Goal: Information Seeking & Learning: Learn about a topic

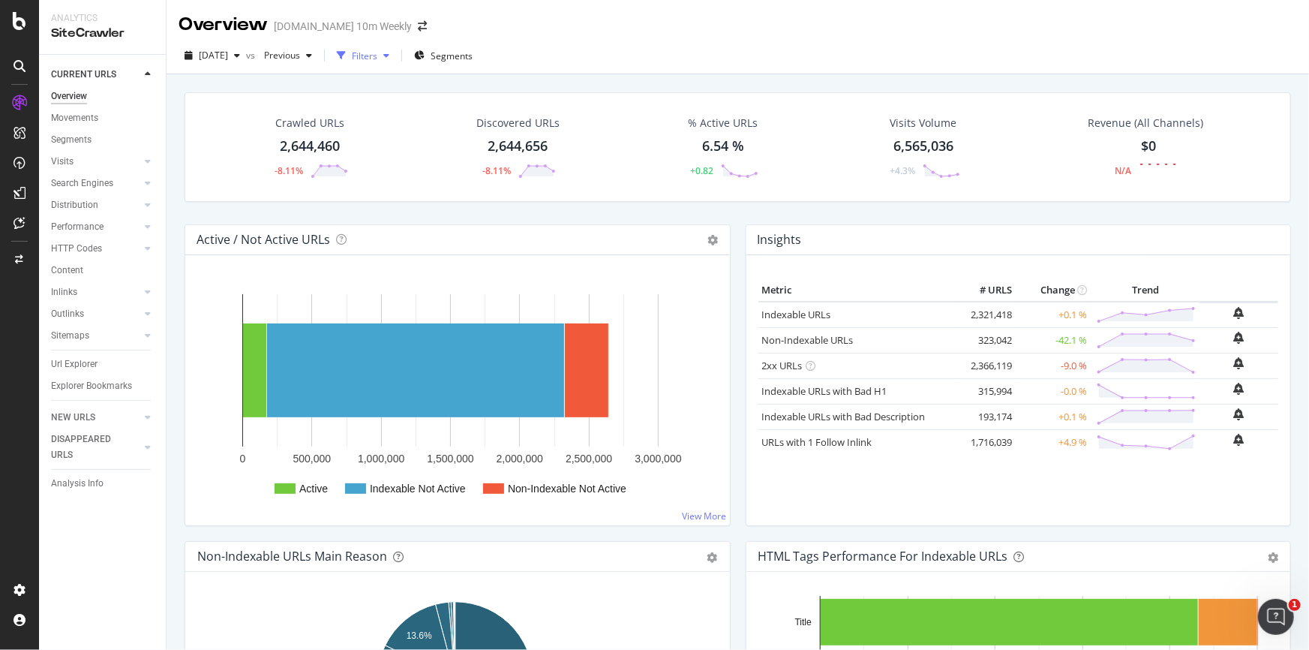
click at [377, 53] on div "Filters" at bounding box center [365, 56] width 26 height 13
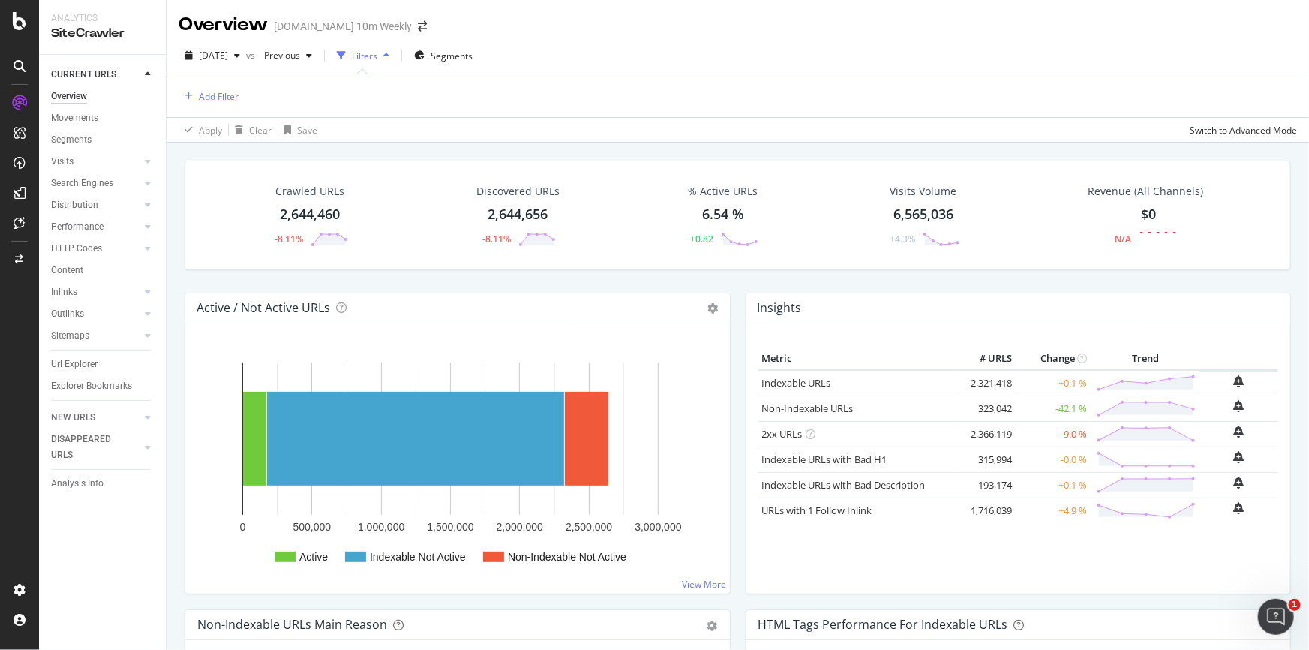
click at [226, 98] on div "Add Filter" at bounding box center [219, 96] width 40 height 13
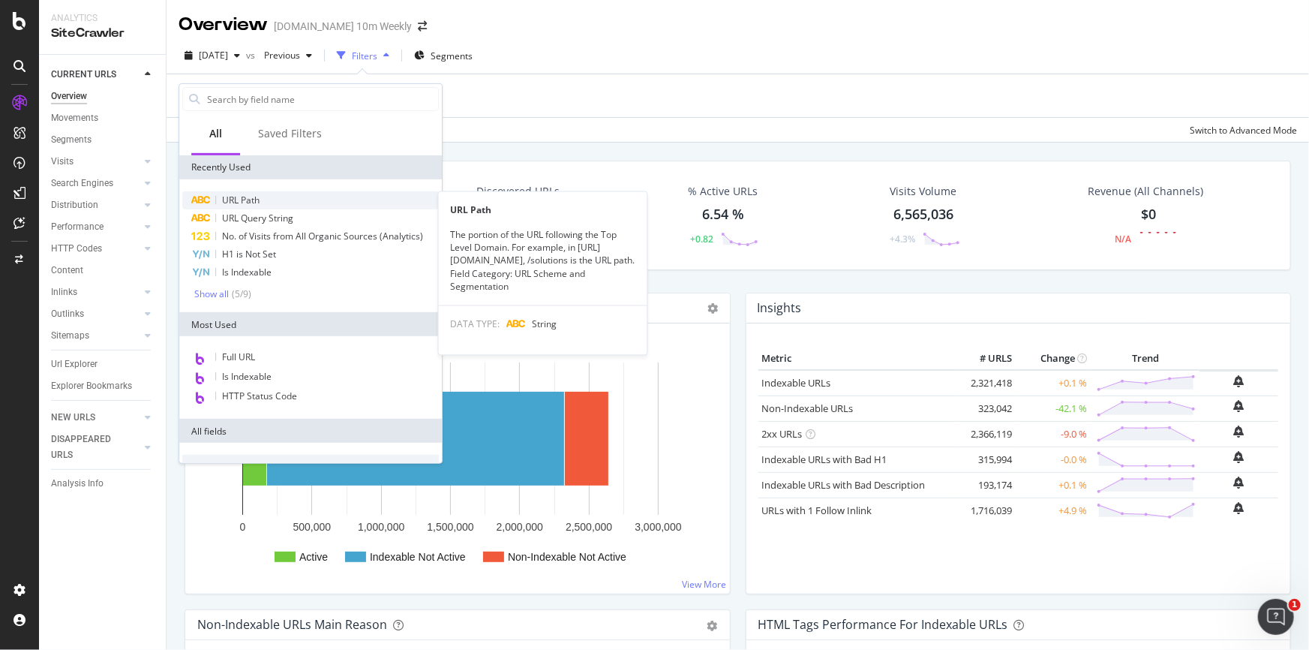
click at [262, 198] on div "URL Path" at bounding box center [310, 200] width 257 height 18
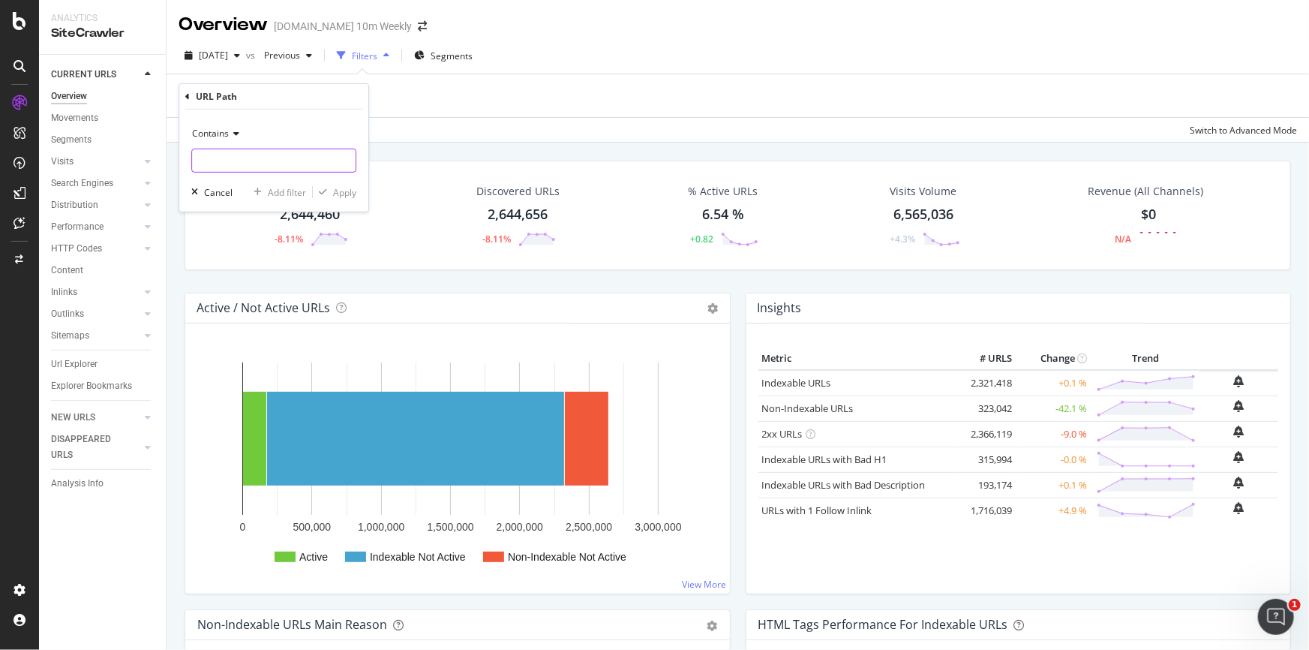
click at [254, 161] on input "text" at bounding box center [274, 161] width 164 height 24
paste input "[DOMAIN_NAME][URL]"
click at [203, 160] on input "[DOMAIN_NAME][URL]" at bounding box center [263, 161] width 142 height 24
type input ".[DOMAIN_NAME][URL]"
click at [352, 190] on div "Apply" at bounding box center [344, 191] width 23 height 13
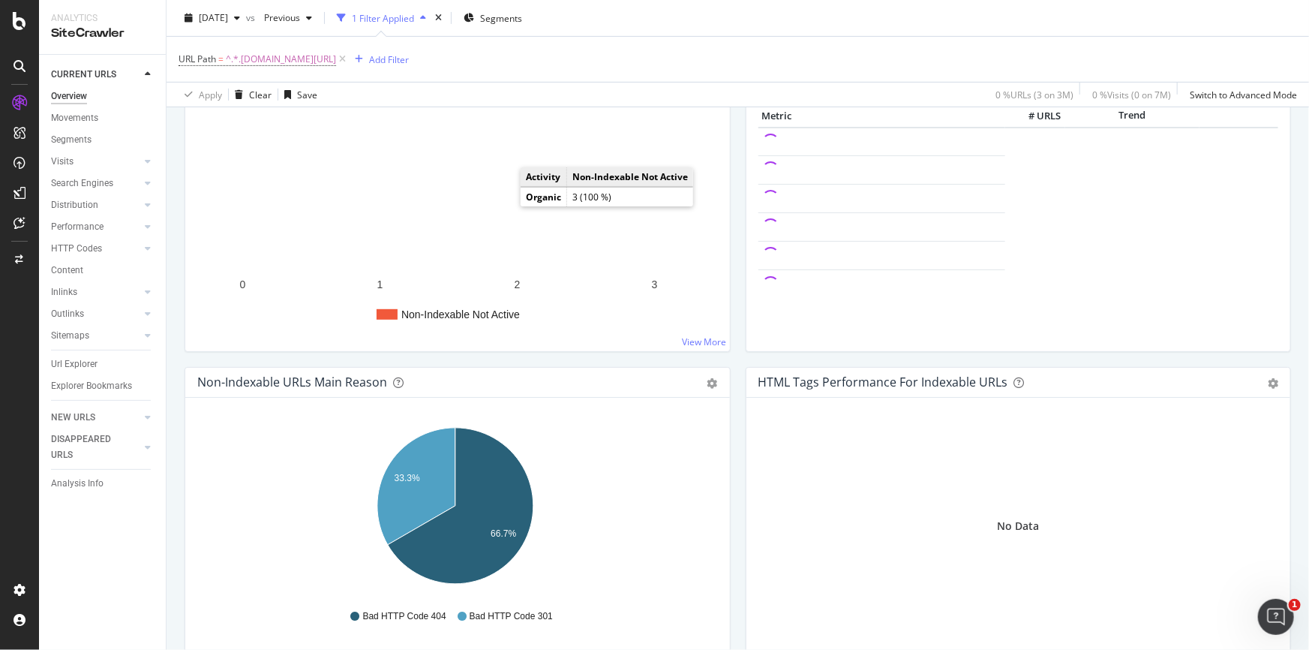
scroll to position [272, 0]
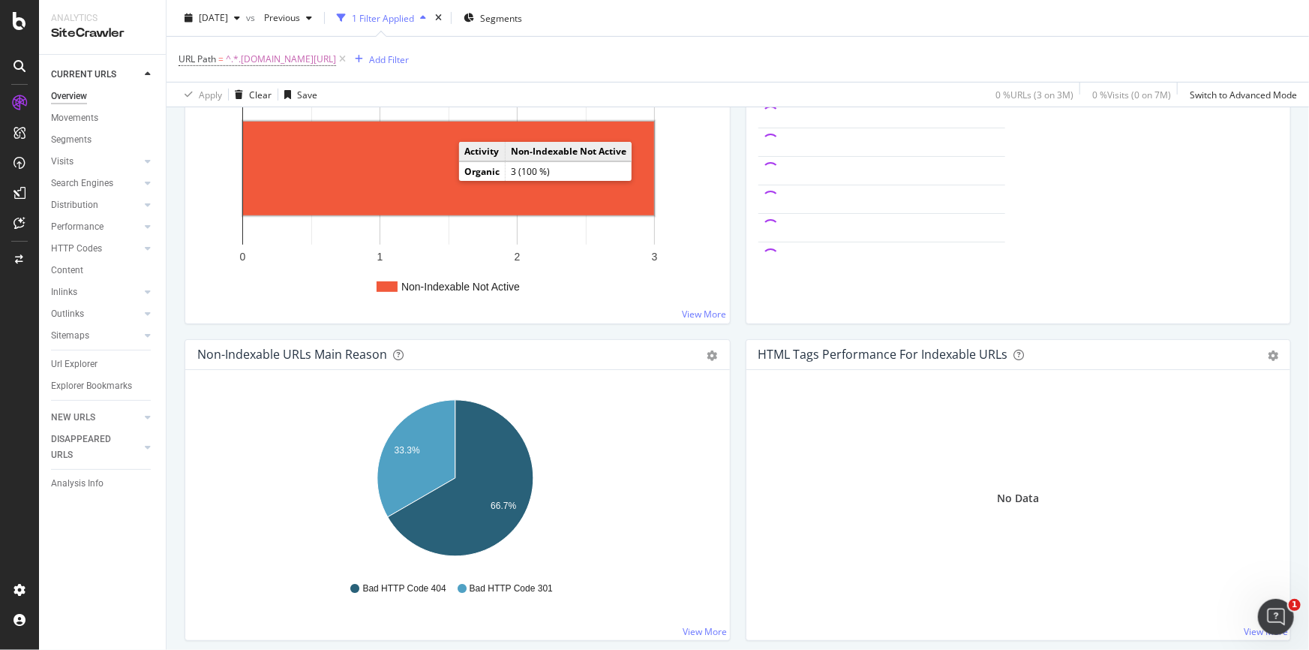
click at [443, 167] on rect "A chart." at bounding box center [448, 169] width 411 height 94
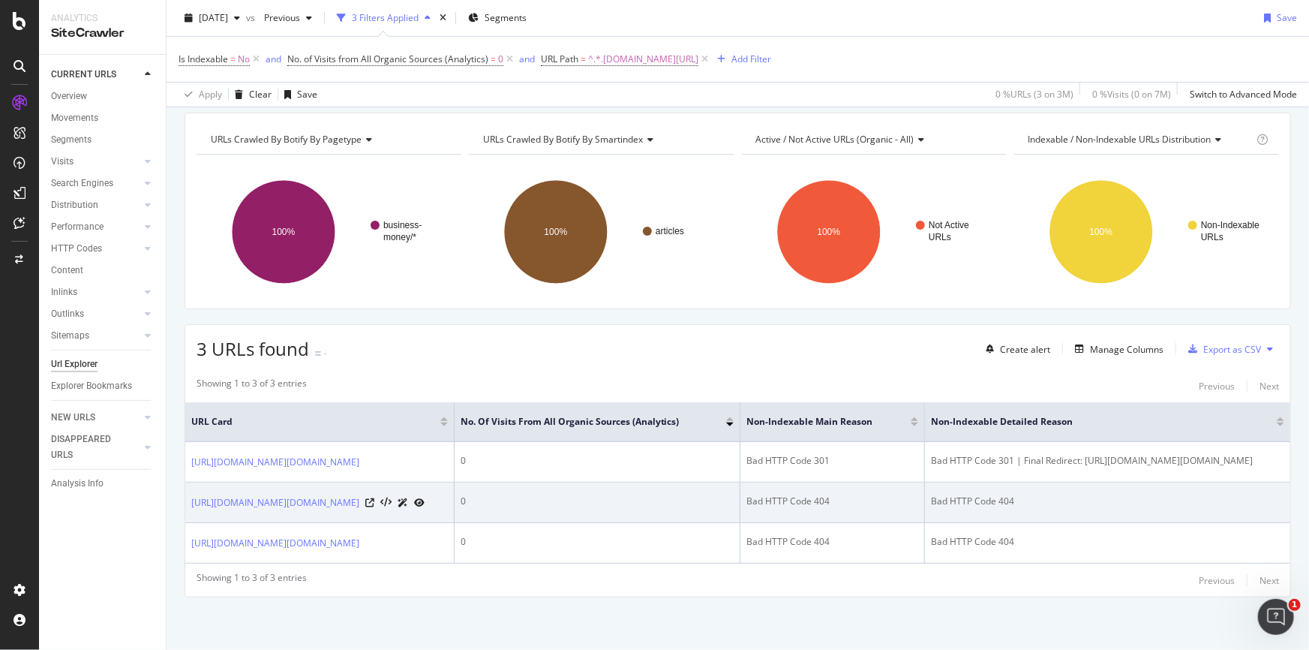
scroll to position [134, 0]
